Goal: Information Seeking & Learning: Learn about a topic

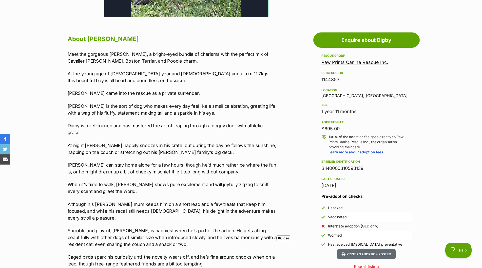
scroll to position [254, 0]
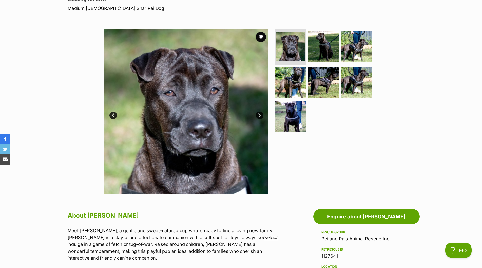
click at [260, 114] on link "Next" at bounding box center [260, 116] width 8 height 8
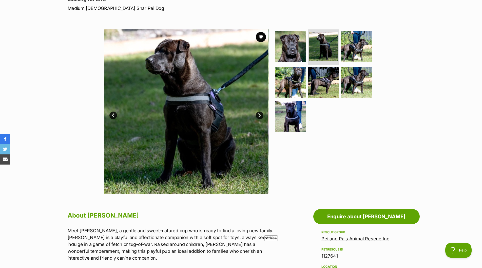
click at [260, 114] on link "Next" at bounding box center [260, 116] width 8 height 8
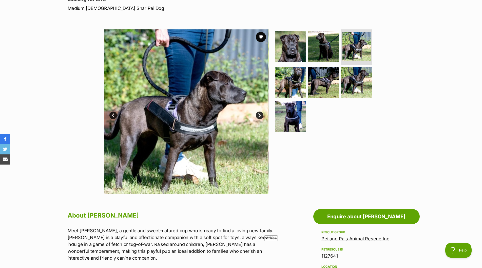
click at [262, 114] on link "Next" at bounding box center [260, 116] width 8 height 8
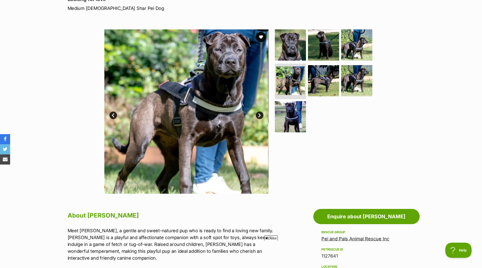
click at [262, 115] on link "Next" at bounding box center [260, 116] width 8 height 8
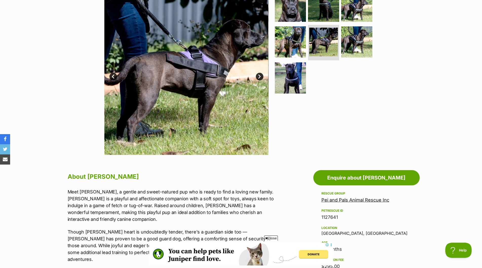
scroll to position [51, 0]
